Goal: Task Accomplishment & Management: Complete application form

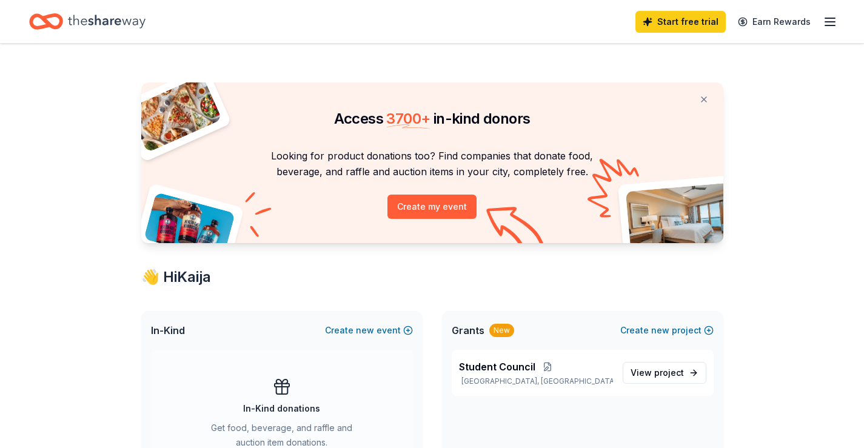
click at [119, 21] on icon "Home" at bounding box center [107, 21] width 78 height 25
click at [661, 33] on div "Start free trial Earn Rewards" at bounding box center [737, 21] width 202 height 29
click at [656, 27] on link "Start free trial" at bounding box center [681, 22] width 90 height 22
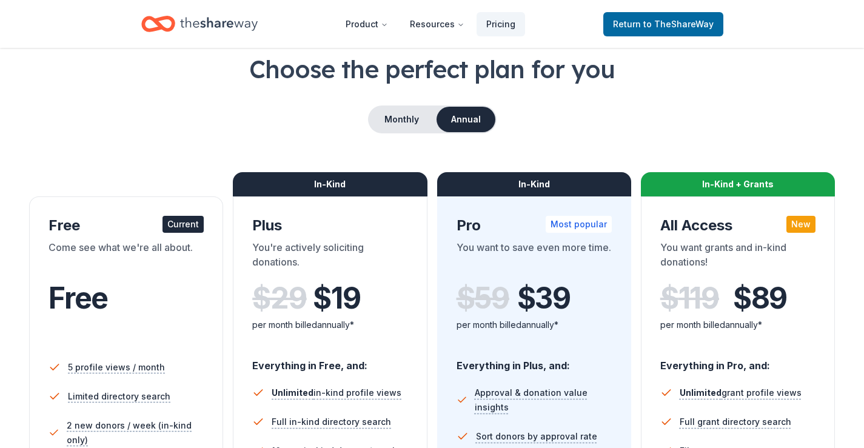
scroll to position [61, 0]
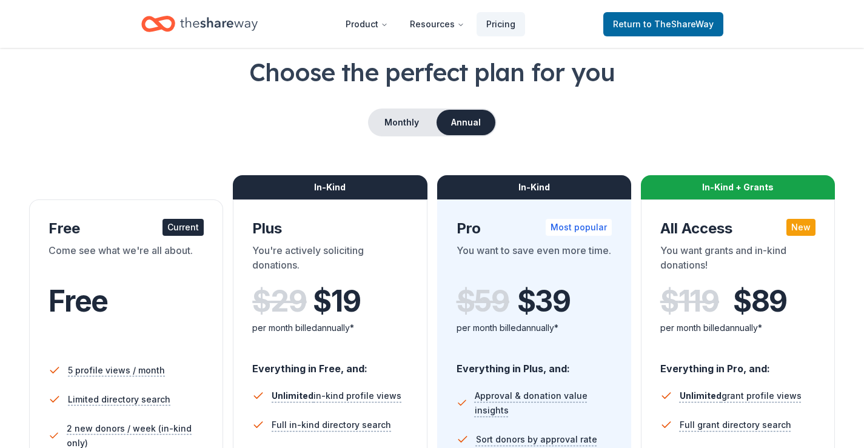
click at [190, 225] on div "Current" at bounding box center [183, 227] width 41 height 17
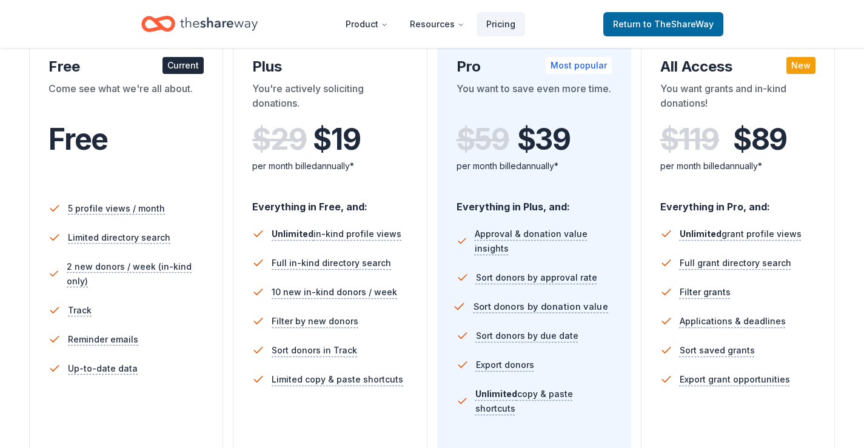
scroll to position [364, 0]
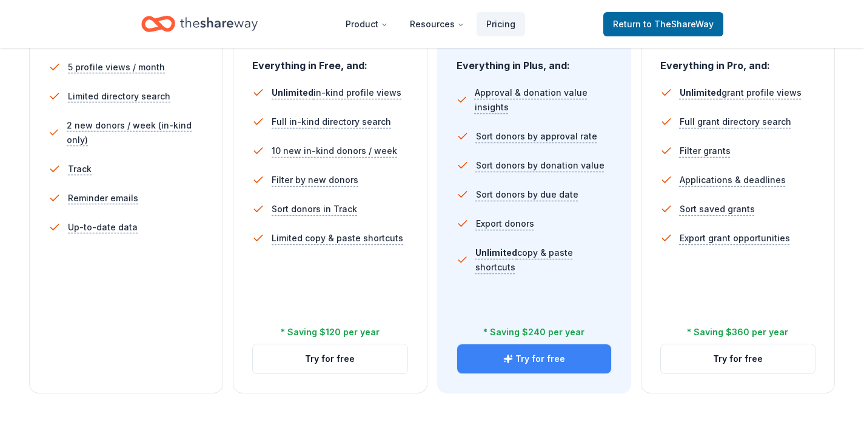
click at [496, 368] on button "Try for free" at bounding box center [534, 359] width 154 height 29
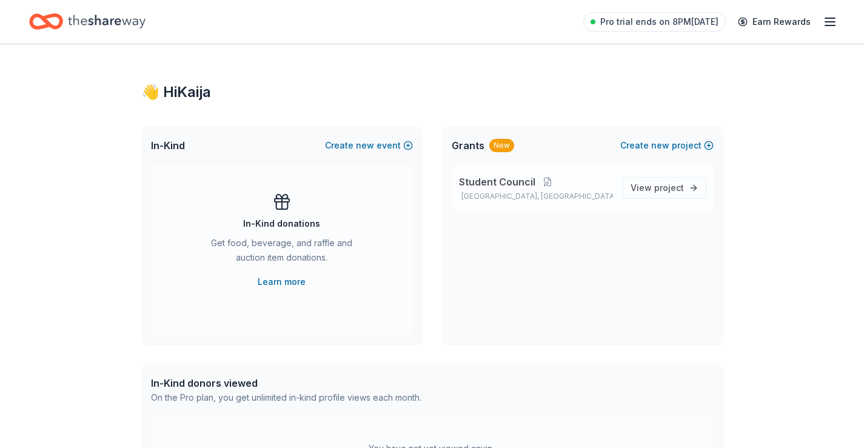
drag, startPoint x: 491, startPoint y: 171, endPoint x: 491, endPoint y: 177, distance: 6.1
click at [491, 177] on div "Student Council Phoenix, AZ View project" at bounding box center [583, 188] width 262 height 46
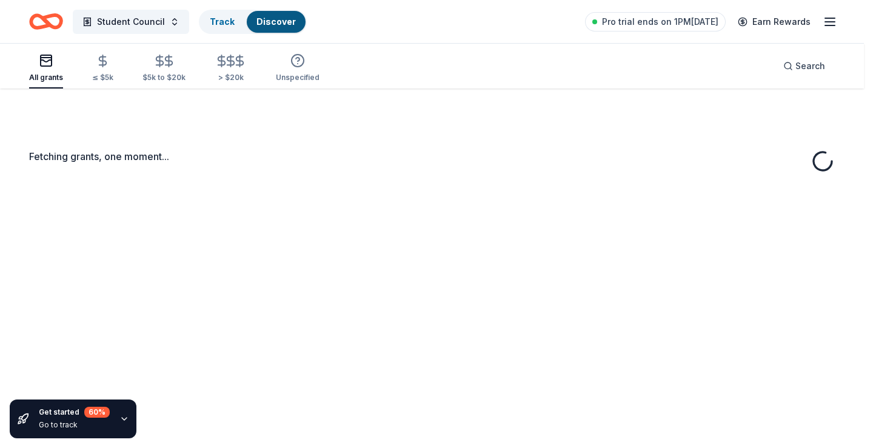
click at [480, 178] on div "Missing cause tags" at bounding box center [437, 180] width 166 height 18
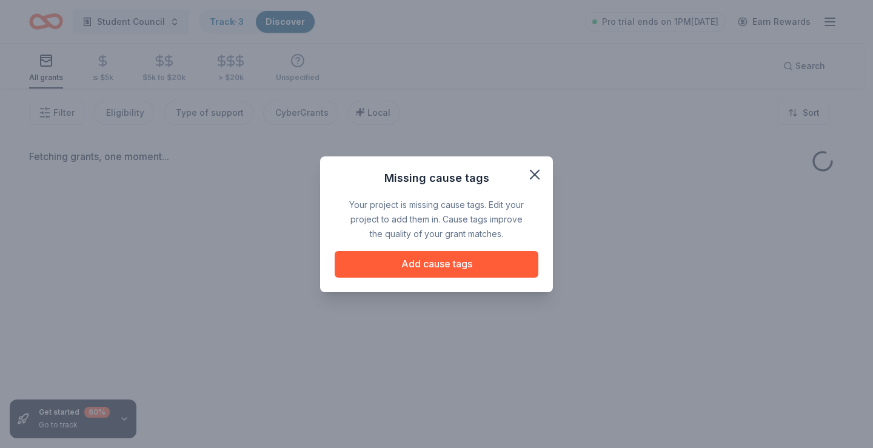
click at [534, 170] on icon "button" at bounding box center [535, 174] width 17 height 17
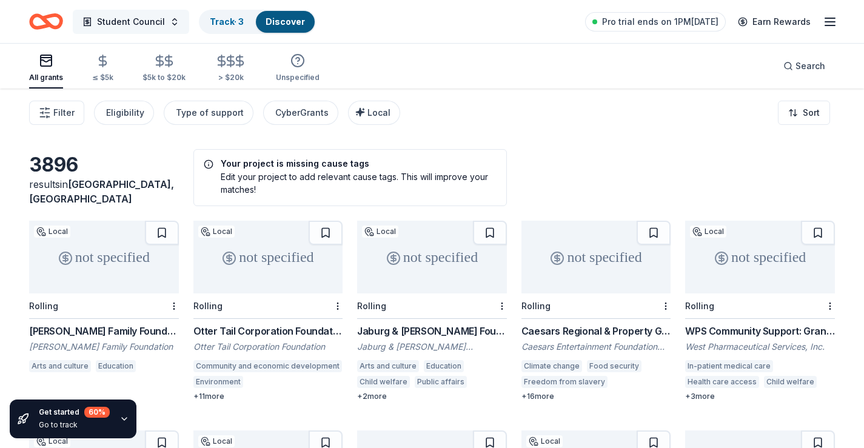
click at [110, 19] on span "Student Council" at bounding box center [131, 22] width 68 height 15
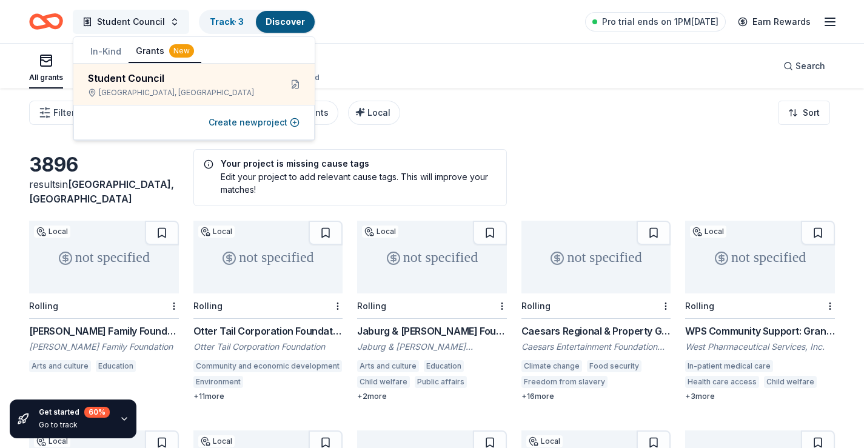
click at [110, 19] on span "Student Council" at bounding box center [131, 22] width 68 height 15
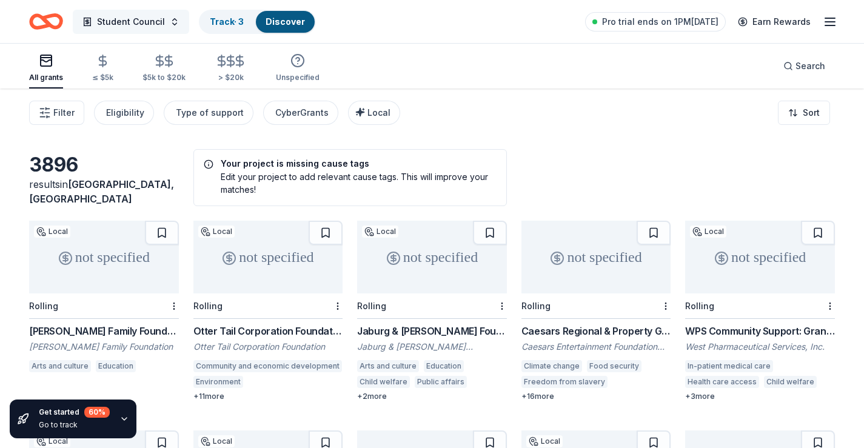
click at [110, 19] on span "Student Council" at bounding box center [131, 22] width 68 height 15
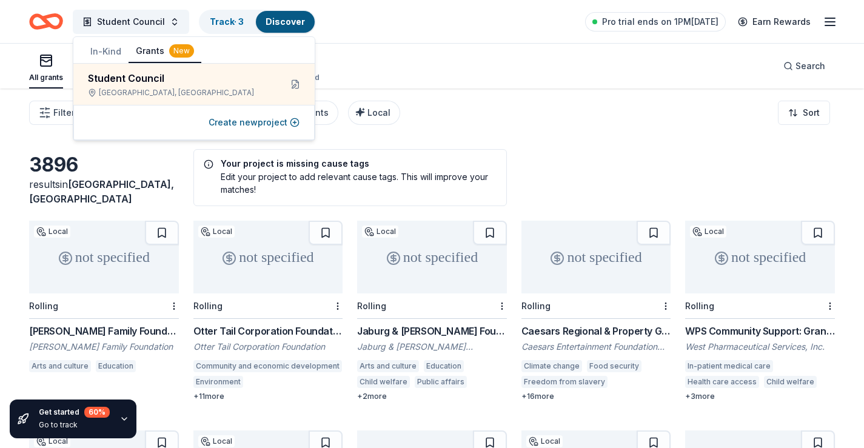
click at [113, 50] on button "In-Kind" at bounding box center [105, 52] width 45 height 22
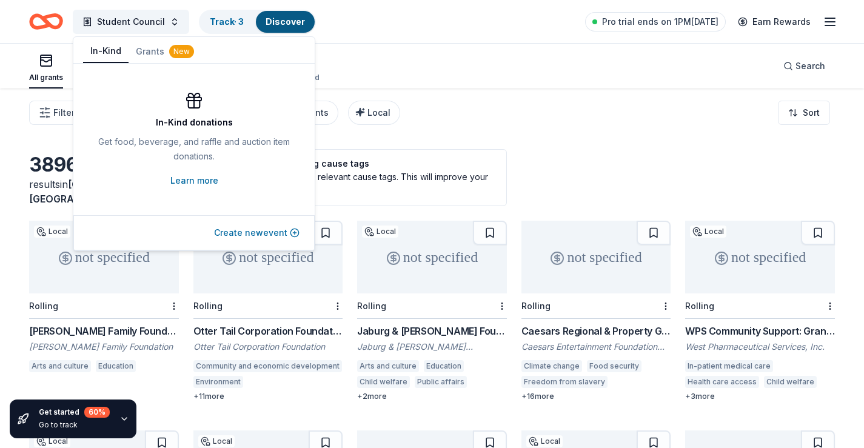
click at [262, 237] on button "Create new event" at bounding box center [257, 233] width 86 height 15
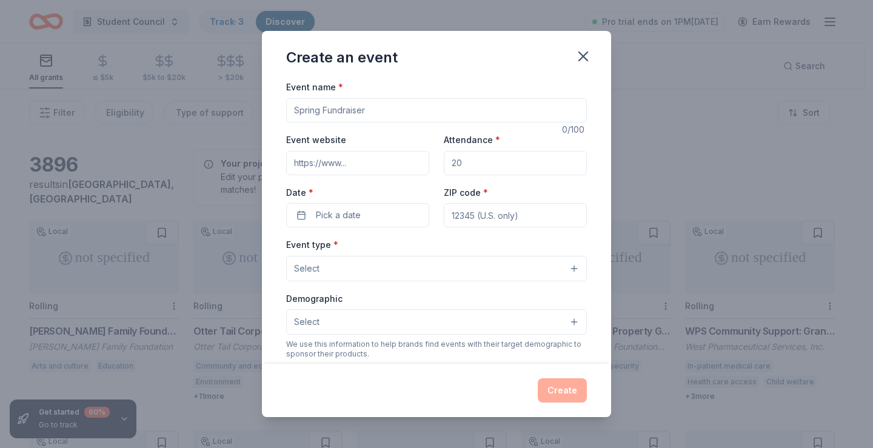
click at [322, 113] on input "Event name *" at bounding box center [436, 110] width 301 height 24
type input "O"
type input "[DATE] Fundraiser"
click at [466, 159] on input "Attendance *" at bounding box center [515, 163] width 143 height 24
type input "55"
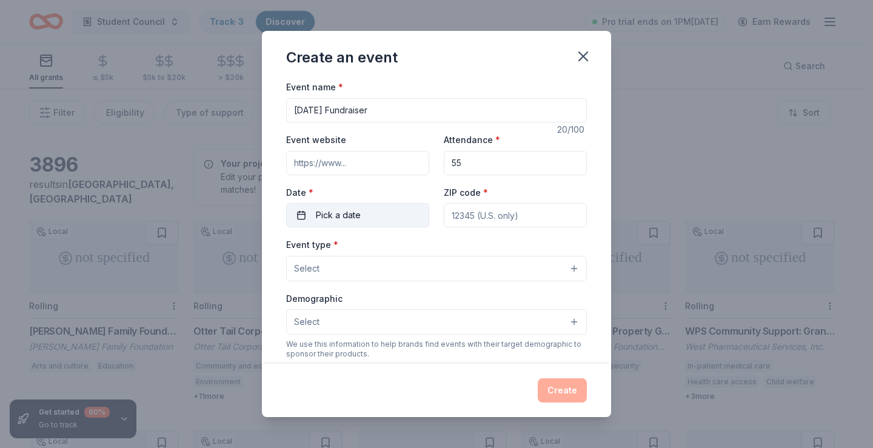
click at [386, 203] on button "Pick a date" at bounding box center [357, 215] width 143 height 24
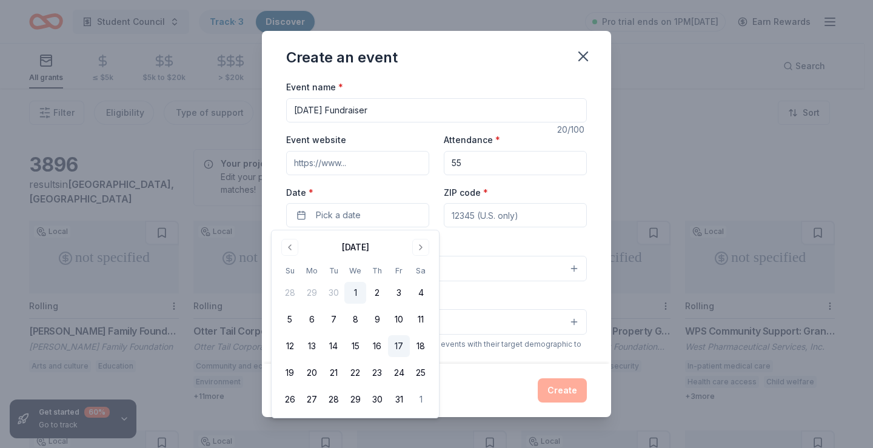
drag, startPoint x: 395, startPoint y: 393, endPoint x: 397, endPoint y: 348, distance: 44.9
click at [394, 392] on button "31" at bounding box center [399, 400] width 22 height 22
click at [454, 215] on input "ZIP code *" at bounding box center [515, 215] width 143 height 24
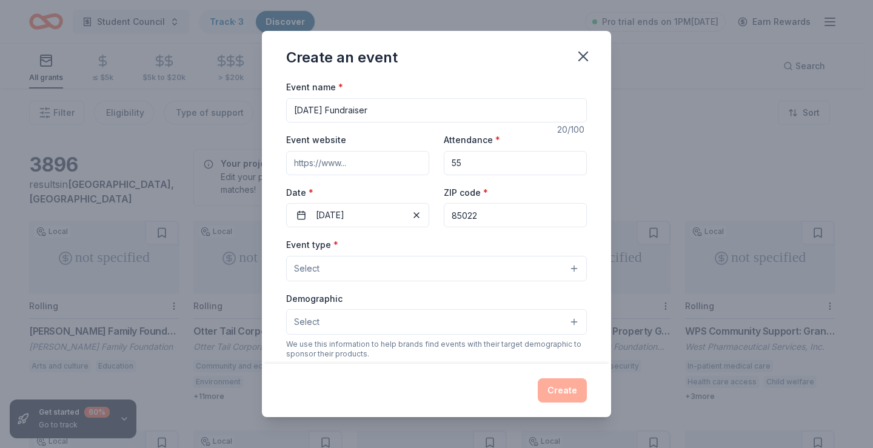
type input "85022"
click at [359, 294] on div "Demographic Select" at bounding box center [436, 313] width 301 height 44
click at [350, 271] on button "Select" at bounding box center [436, 268] width 301 height 25
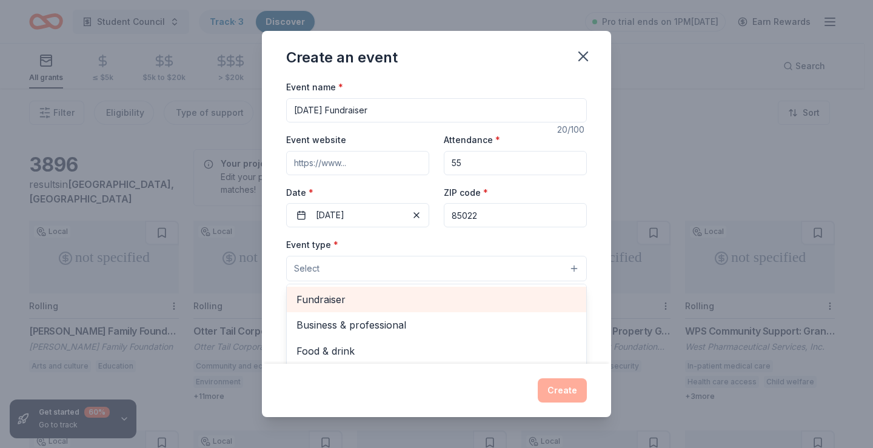
drag, startPoint x: 341, startPoint y: 301, endPoint x: 337, endPoint y: 313, distance: 12.3
click at [341, 302] on span "Fundraiser" at bounding box center [437, 300] width 280 height 16
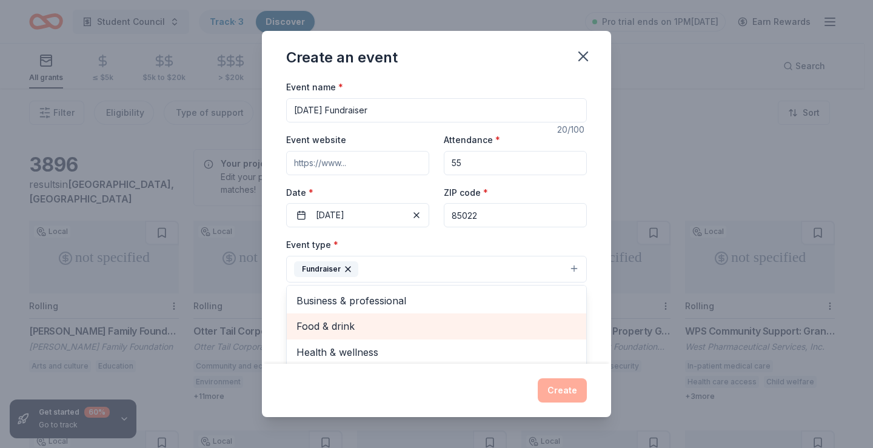
click at [357, 328] on span "Food & drink" at bounding box center [437, 326] width 280 height 16
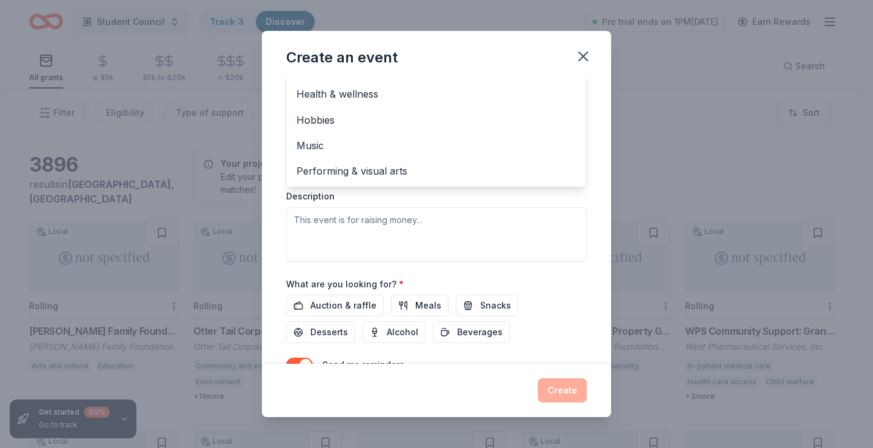
scroll to position [243, 0]
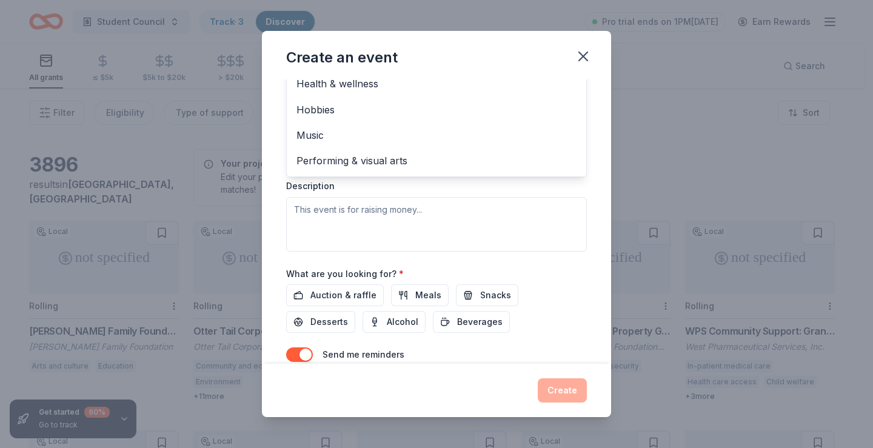
click at [333, 218] on div "Event type * Fundraiser Food & drink Business & professional Health & wellness …" at bounding box center [436, 123] width 301 height 257
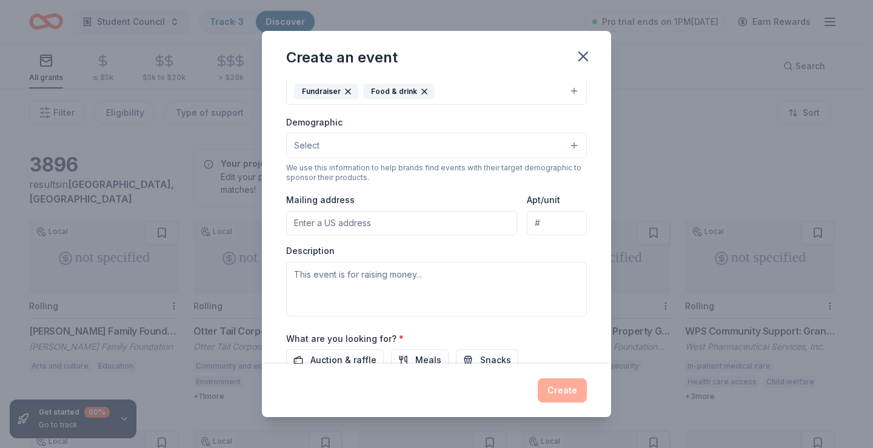
scroll to position [108, 0]
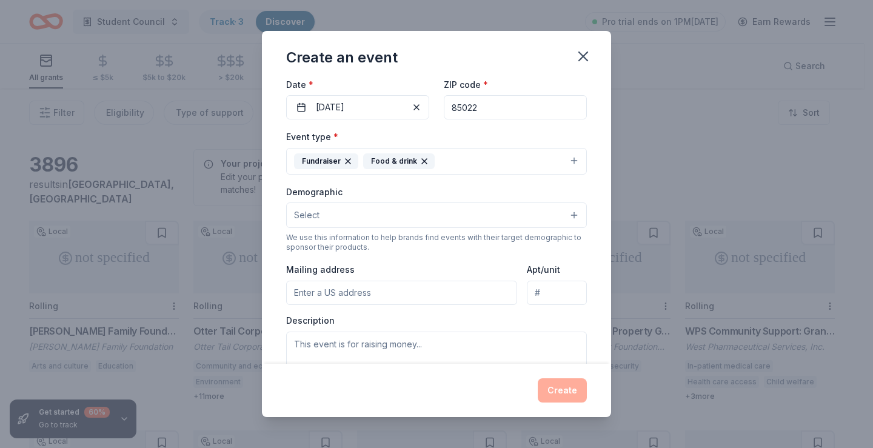
click at [321, 208] on button "Select" at bounding box center [436, 215] width 301 height 25
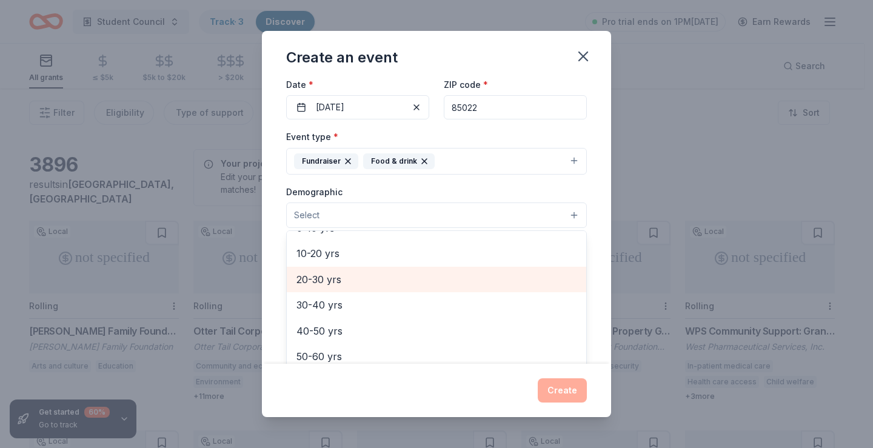
scroll to position [61, 0]
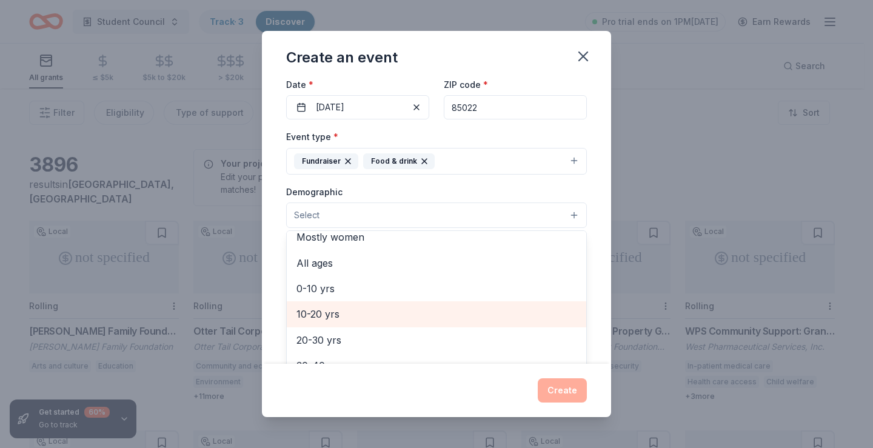
click at [340, 320] on span "10-20 yrs" at bounding box center [437, 314] width 280 height 16
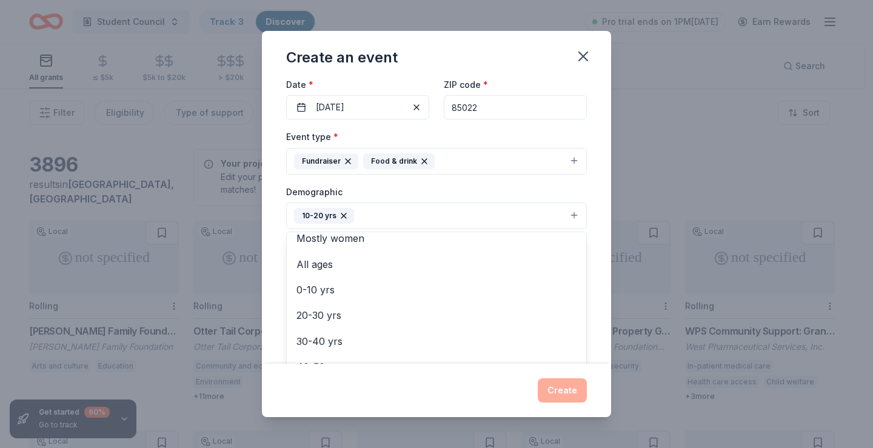
click at [336, 173] on div "Event type * Fundraiser Food & drink Demographic 10-20 yrs All genders Mostly m…" at bounding box center [436, 258] width 301 height 258
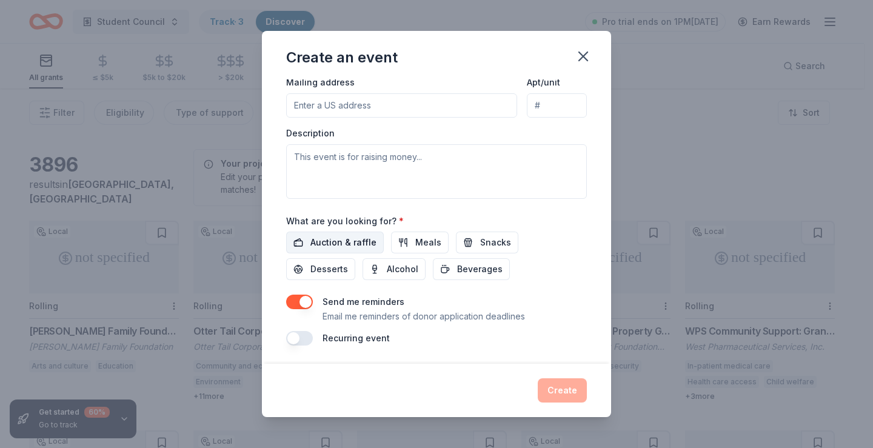
scroll to position [298, 0]
click at [399, 237] on button "Meals" at bounding box center [420, 242] width 58 height 22
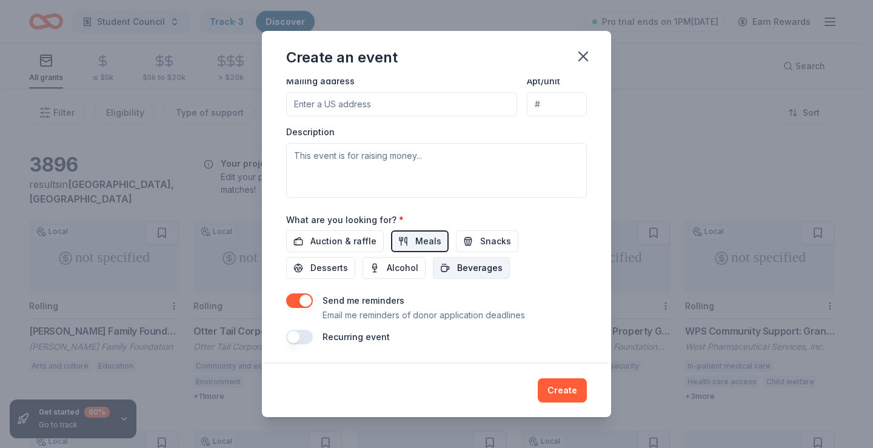
click at [445, 265] on button "Beverages" at bounding box center [471, 268] width 77 height 22
click at [458, 246] on button "Snacks" at bounding box center [487, 242] width 62 height 22
click at [311, 246] on span "Auction & raffle" at bounding box center [344, 241] width 66 height 15
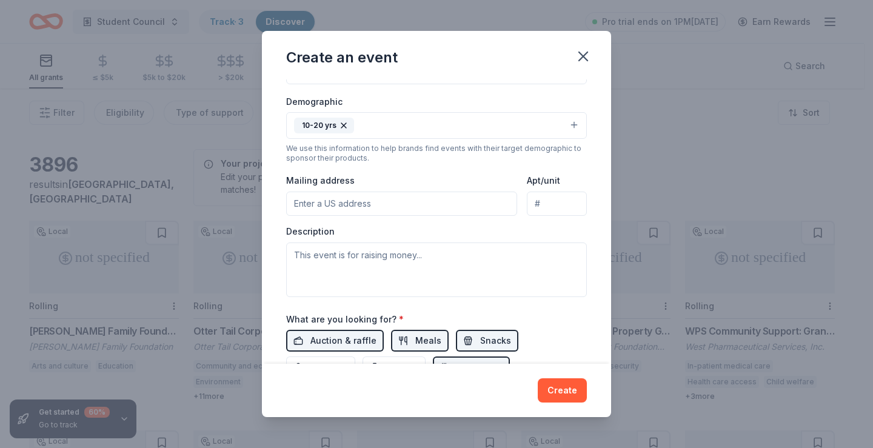
scroll to position [177, 0]
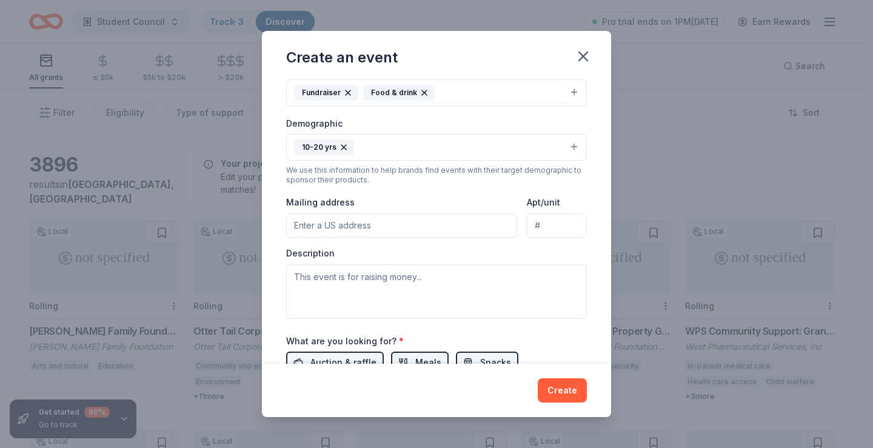
click at [321, 228] on input "Mailing address" at bounding box center [401, 226] width 231 height 24
paste input "1427 E Bell Rd #102, Phoenix, AZ 85022"
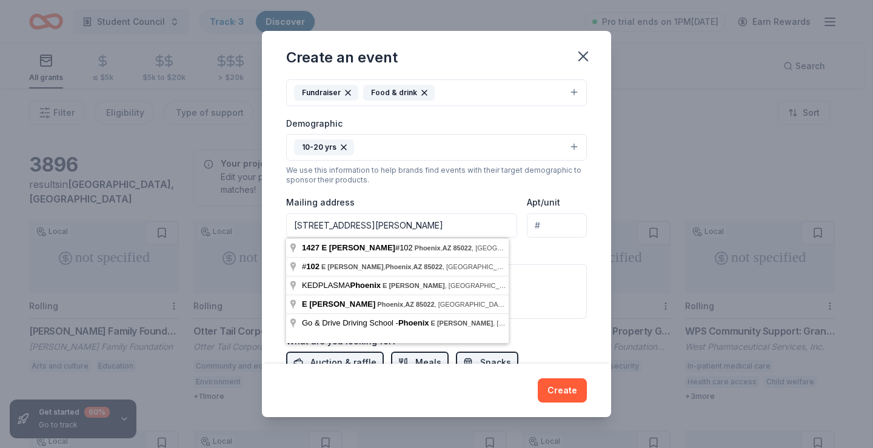
drag, startPoint x: 352, startPoint y: 227, endPoint x: 373, endPoint y: 226, distance: 20.7
click at [373, 226] on input "1427 E Bell Rd #102, Phoenix, AZ 85022" at bounding box center [401, 226] width 231 height 24
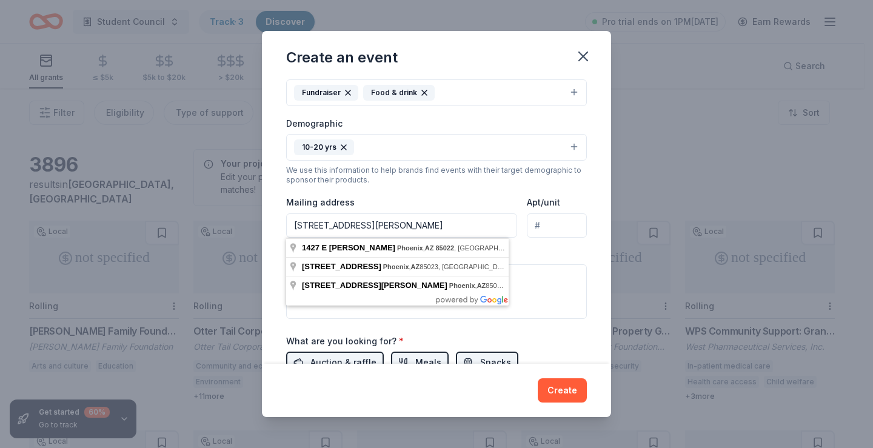
drag, startPoint x: 510, startPoint y: 227, endPoint x: 534, endPoint y: 238, distance: 27.2
click at [514, 231] on div "Mailing address 1427 E Bell Rd , Phoenix, AZ 85022 Apt/unit" at bounding box center [436, 216] width 301 height 43
type input "1427 E Bell Rd , Phoenix, AZ 85022"
click at [537, 229] on input "Apt/unit" at bounding box center [557, 226] width 60 height 24
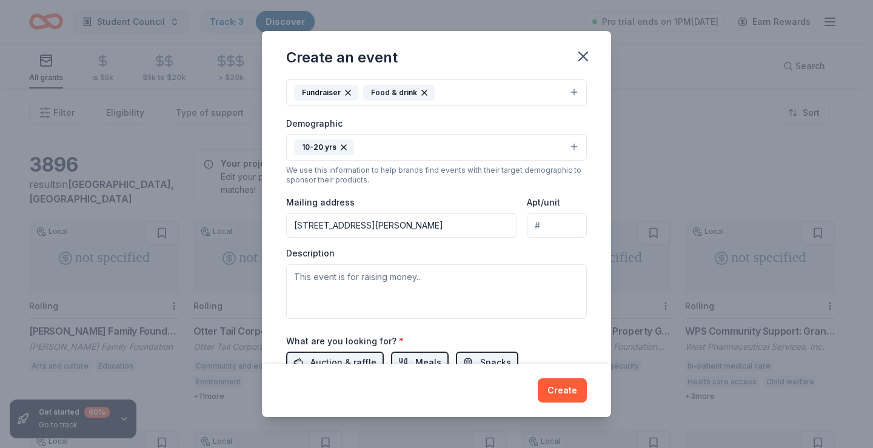
paste input "#102"
type input "#102"
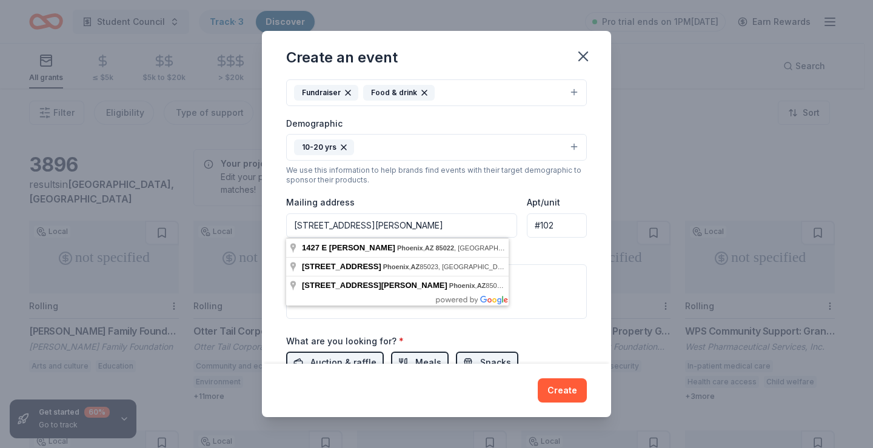
drag, startPoint x: 359, startPoint y: 227, endPoint x: 375, endPoint y: 227, distance: 15.8
click at [375, 227] on input "1427 E Bell Rd , Phoenix, AZ 85022" at bounding box center [401, 226] width 231 height 24
click at [356, 229] on input "1427 E Bell Rd , Phoenix, AZ 85022" at bounding box center [401, 226] width 231 height 24
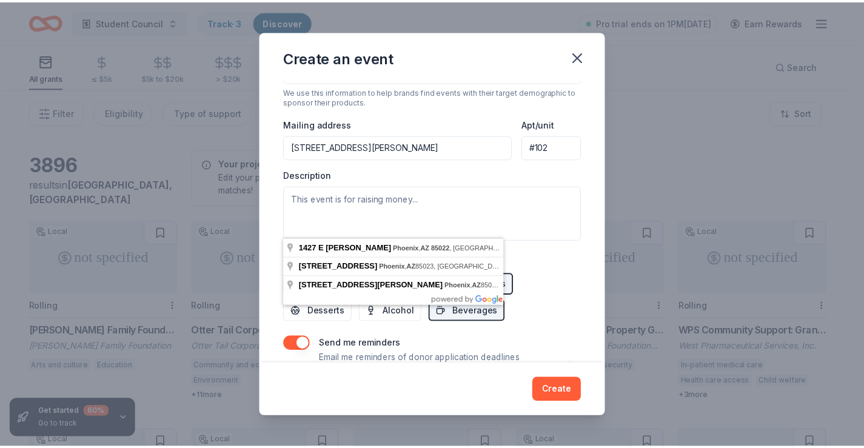
scroll to position [298, 0]
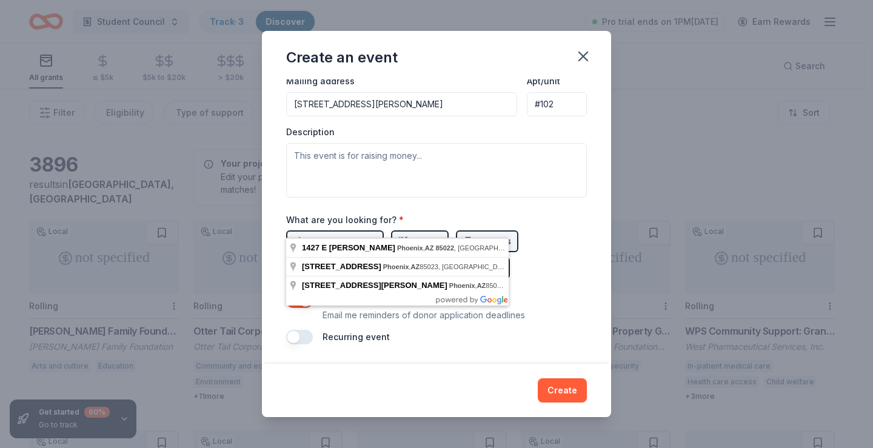
type input "1427 E Bell Rd, Phoenix, AZ 85022"
click at [558, 404] on div "Create" at bounding box center [436, 390] width 349 height 53
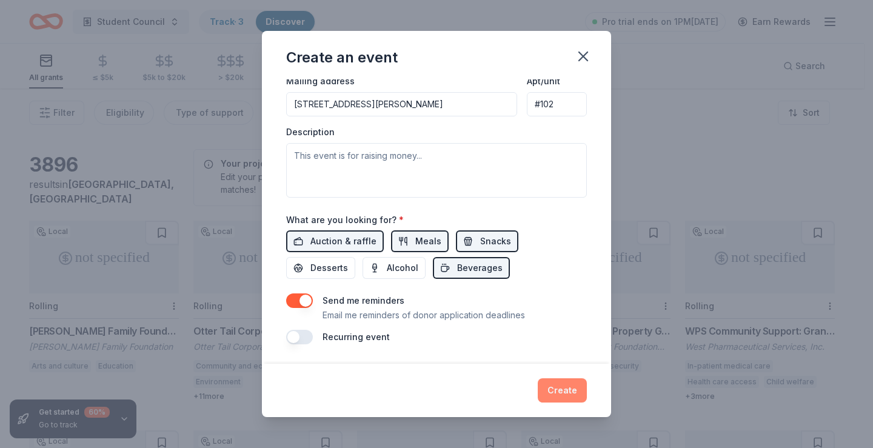
click at [553, 388] on button "Create" at bounding box center [562, 391] width 49 height 24
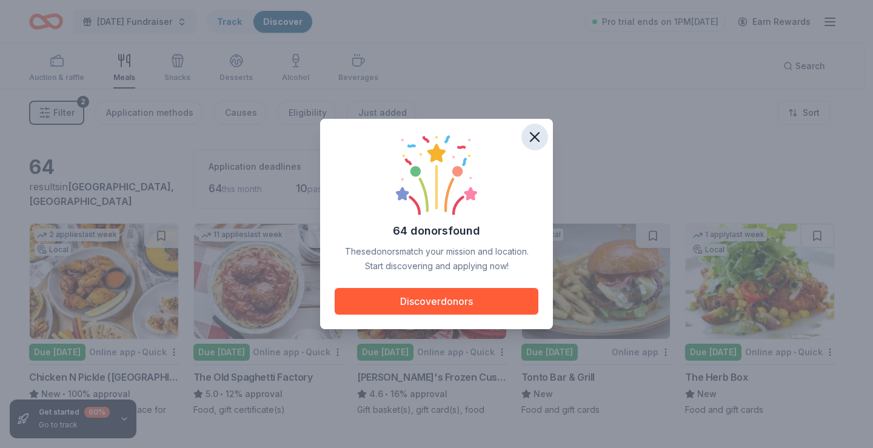
click at [530, 134] on icon "button" at bounding box center [535, 137] width 17 height 17
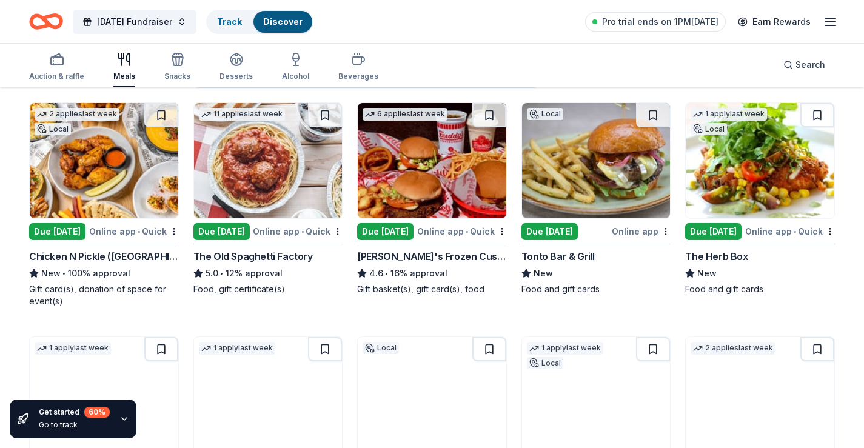
scroll to position [121, 0]
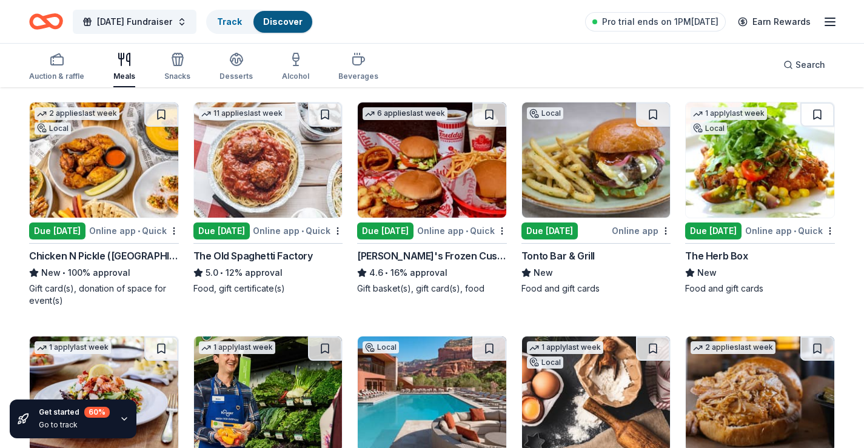
click at [55, 235] on div "Due [DATE]" at bounding box center [57, 231] width 56 height 17
click at [409, 189] on img at bounding box center [432, 160] width 149 height 115
click at [225, 185] on img at bounding box center [268, 160] width 149 height 115
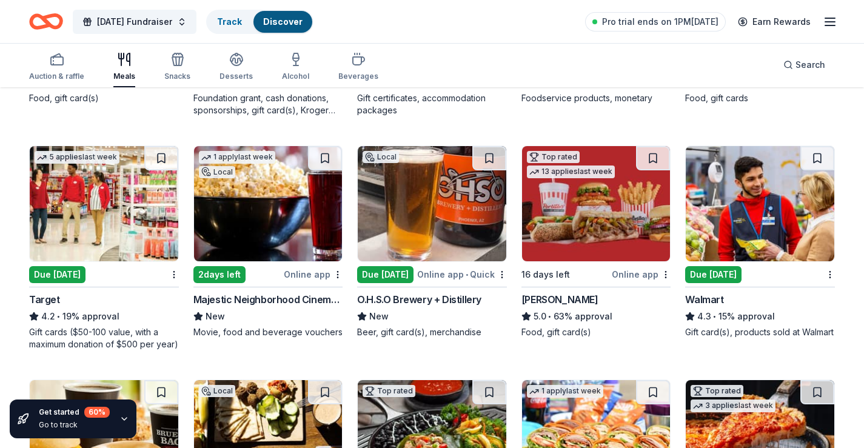
scroll to position [182, 0]
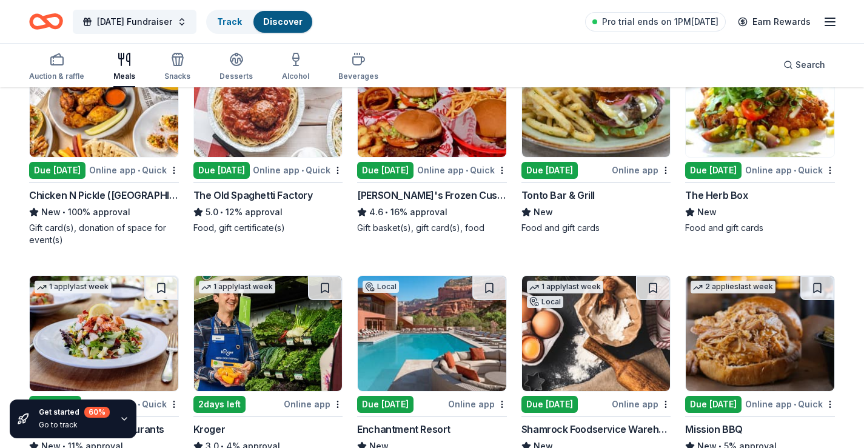
click at [838, 25] on div "Halloween Fundraiser Track Discover Pro trial ends on 1PM, 10/8 Earn Rewards" at bounding box center [432, 21] width 864 height 43
click at [835, 22] on line "button" at bounding box center [831, 22] width 10 height 0
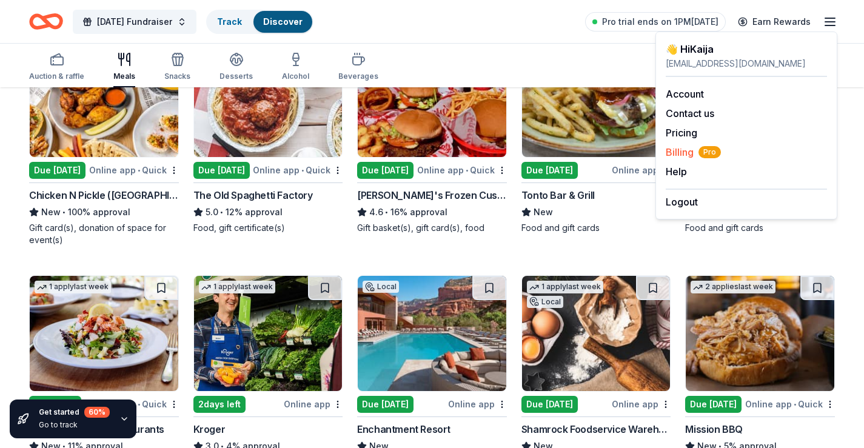
click at [688, 155] on span "Billing Pro" at bounding box center [693, 152] width 55 height 15
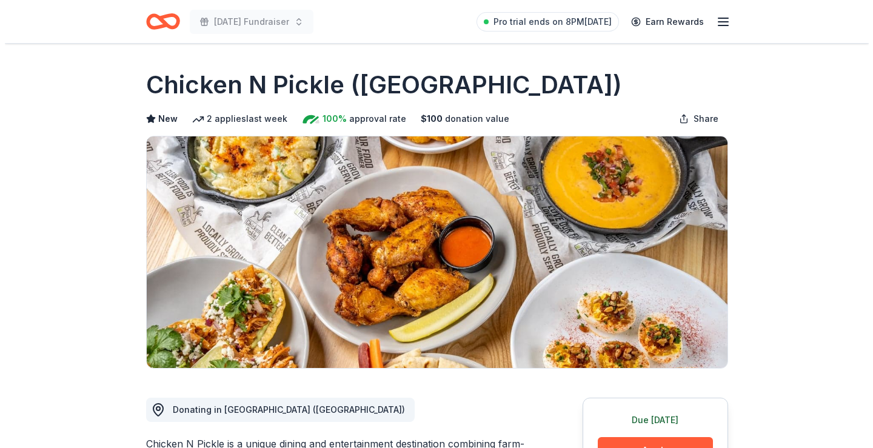
scroll to position [243, 0]
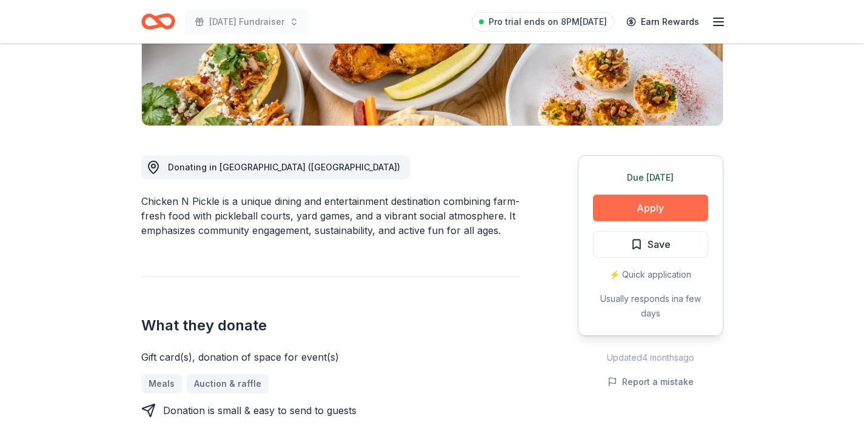
click at [644, 204] on button "Apply" at bounding box center [650, 208] width 115 height 27
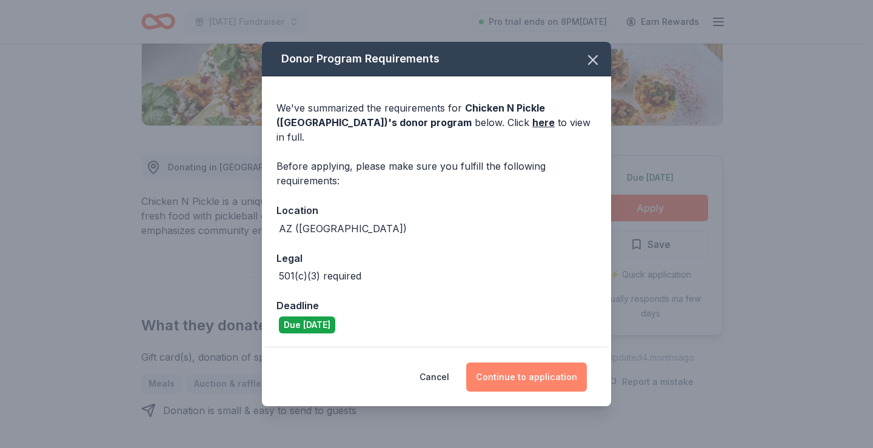
click at [496, 376] on button "Continue to application" at bounding box center [526, 377] width 121 height 29
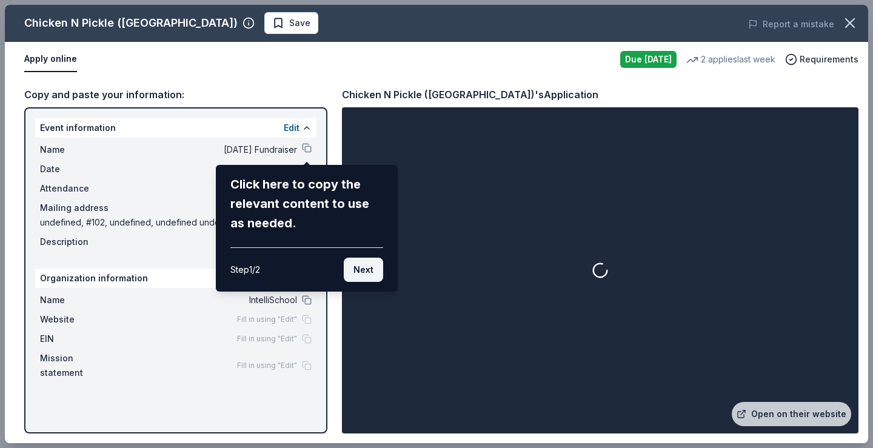
click at [372, 269] on button "Next" at bounding box center [363, 270] width 39 height 24
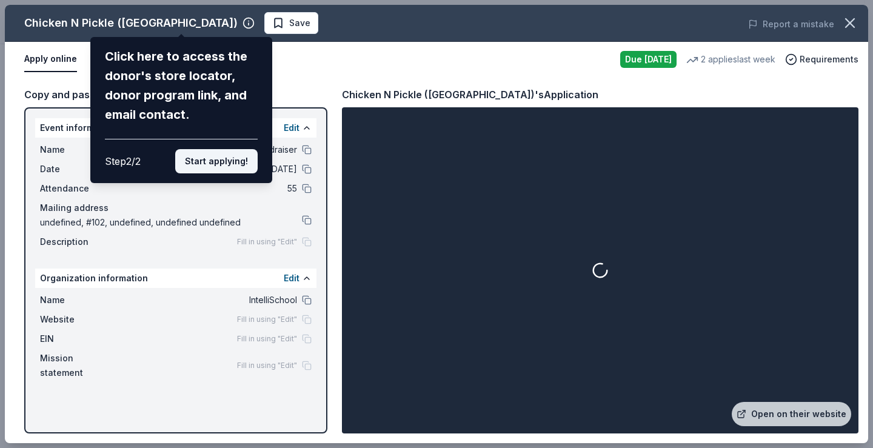
click at [206, 164] on button "Start applying!" at bounding box center [216, 161] width 82 height 24
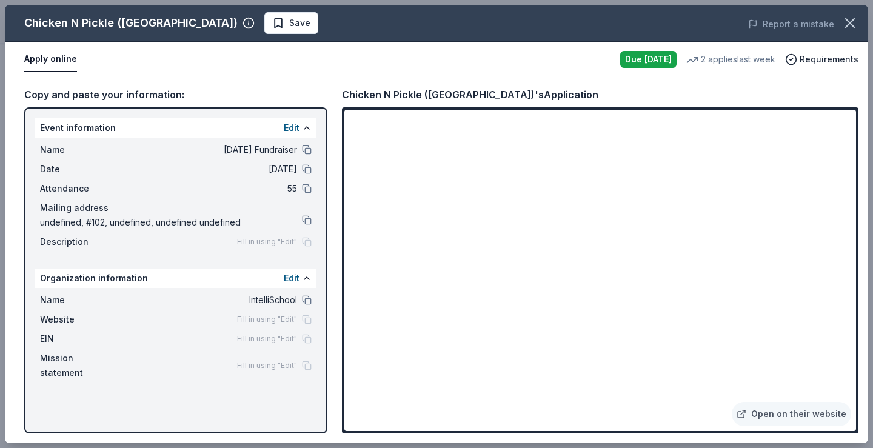
click at [457, 402] on div "Chicken N Pickle (Glendale) Save Report a mistake Apply online Due today 2 appl…" at bounding box center [437, 224] width 864 height 439
click at [829, 59] on div "Chicken N Pickle (Glendale) Save Report a mistake Apply online Due today 2 appl…" at bounding box center [437, 224] width 864 height 439
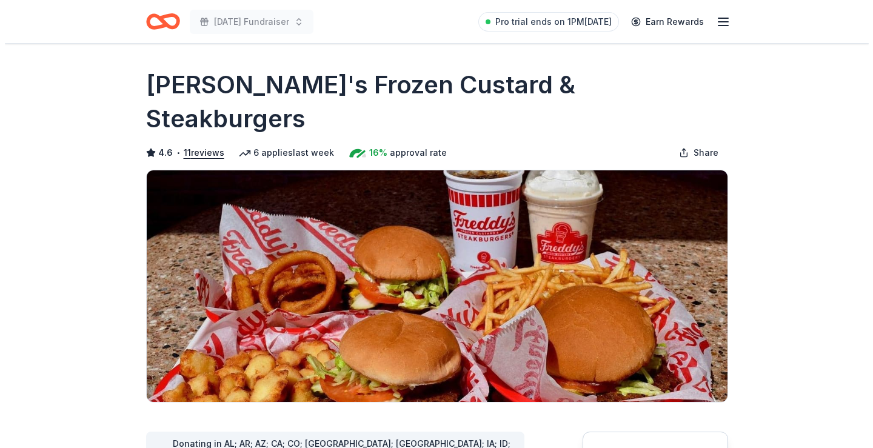
scroll to position [303, 0]
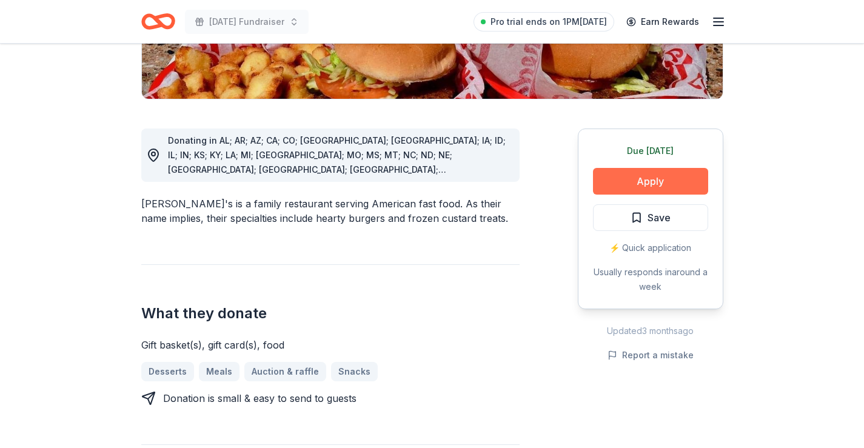
click at [689, 168] on button "Apply" at bounding box center [650, 181] width 115 height 27
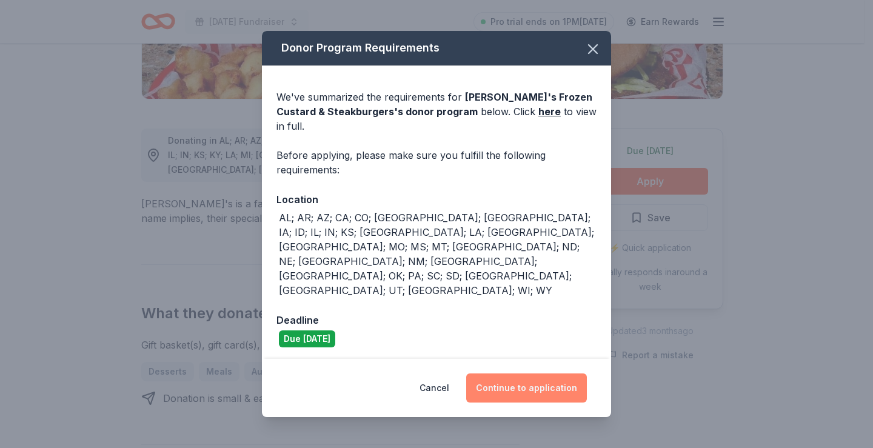
click at [547, 374] on button "Continue to application" at bounding box center [526, 388] width 121 height 29
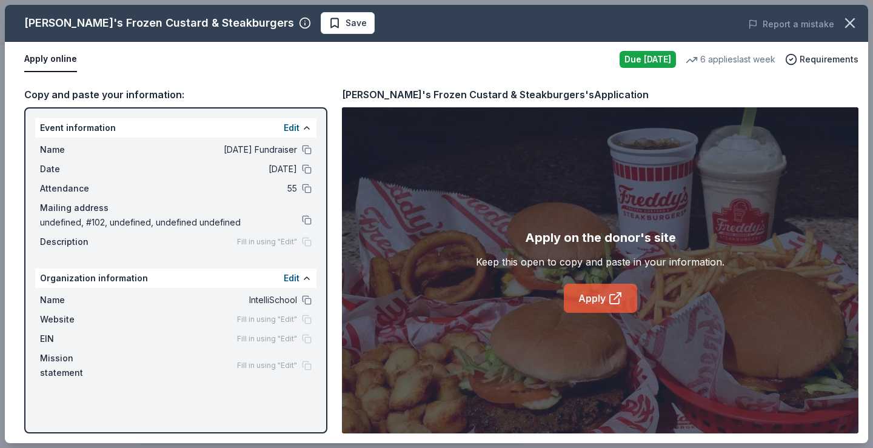
click at [587, 301] on link "Apply" at bounding box center [600, 298] width 73 height 29
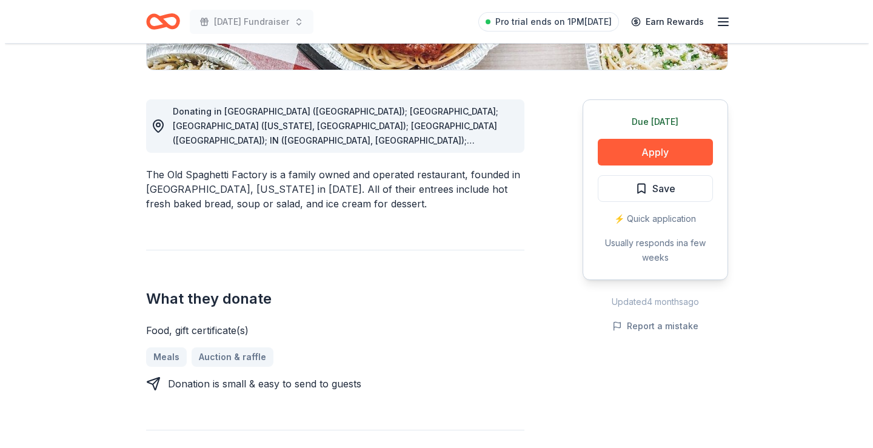
scroll to position [303, 0]
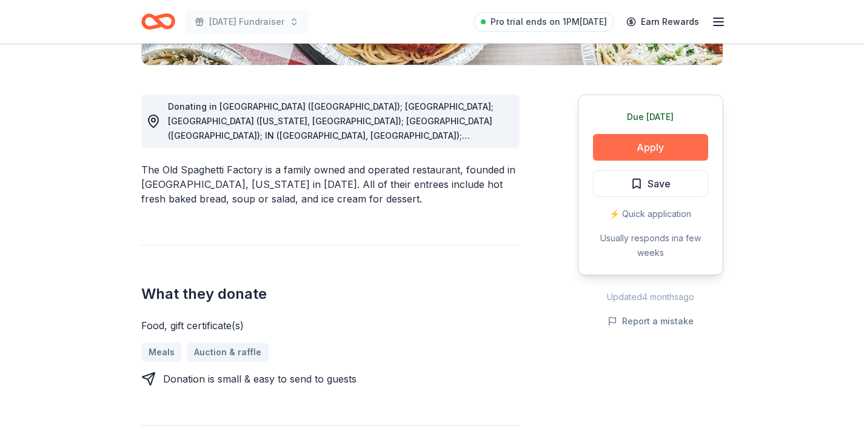
click at [641, 152] on button "Apply" at bounding box center [650, 147] width 115 height 27
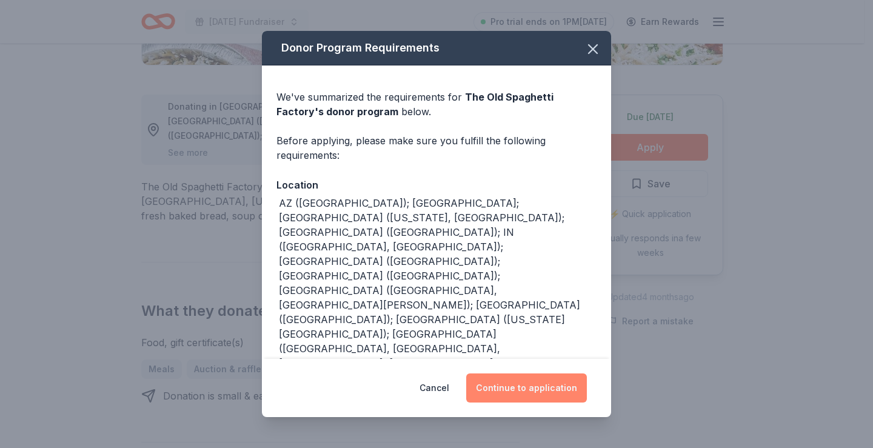
click at [505, 383] on button "Continue to application" at bounding box center [526, 388] width 121 height 29
